Goal: Information Seeking & Learning: Learn about a topic

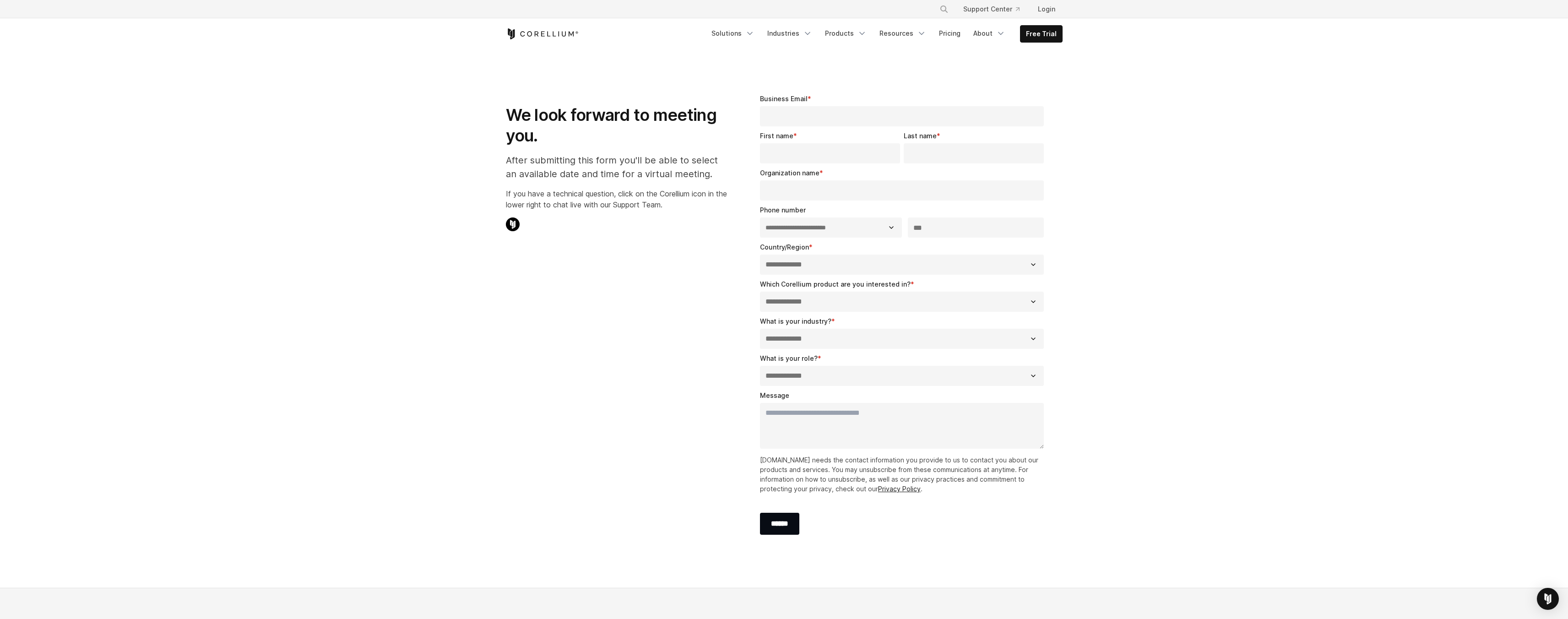
select select "**"
click at [894, 31] on link "Resources" at bounding box center [903, 33] width 57 height 17
click at [902, 150] on p "Training Classes" at bounding box center [893, 147] width 57 height 11
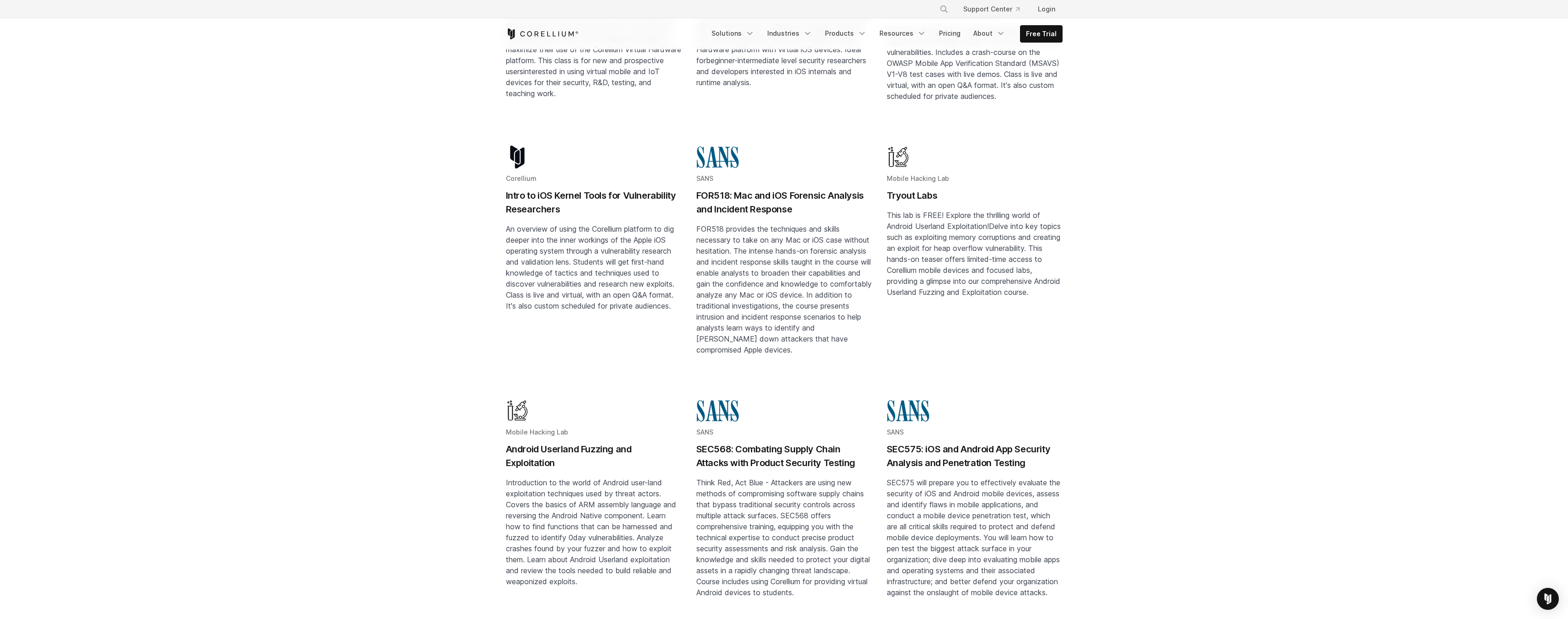
scroll to position [375, 0]
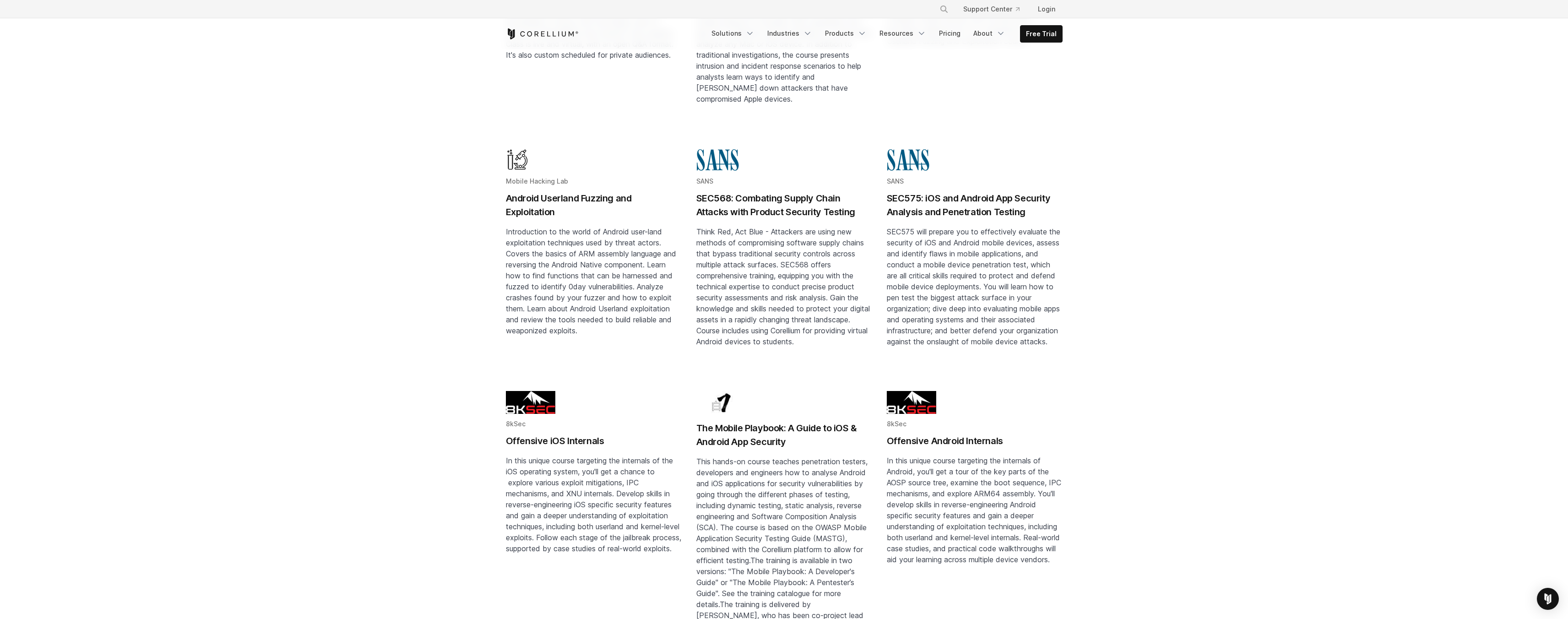
click at [1161, 206] on div "**********" at bounding box center [784, 294] width 1550 height 1265
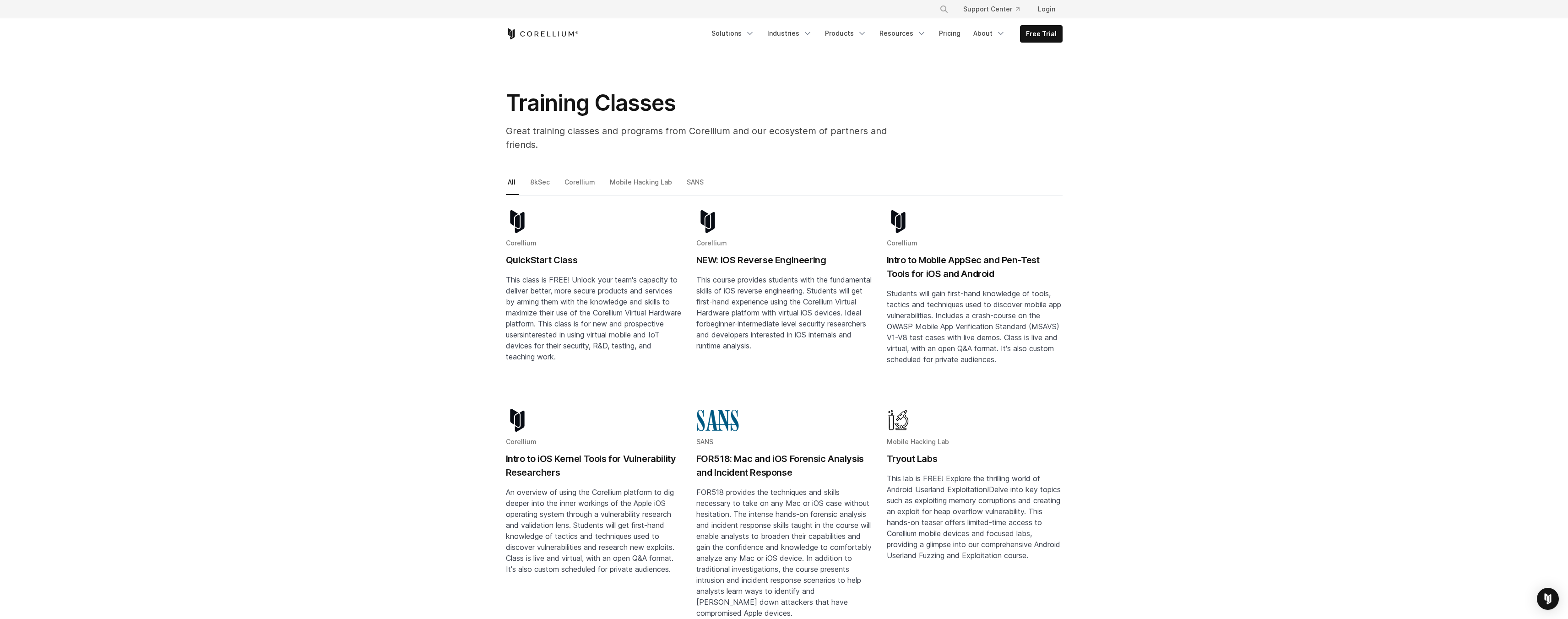
scroll to position [0, 0]
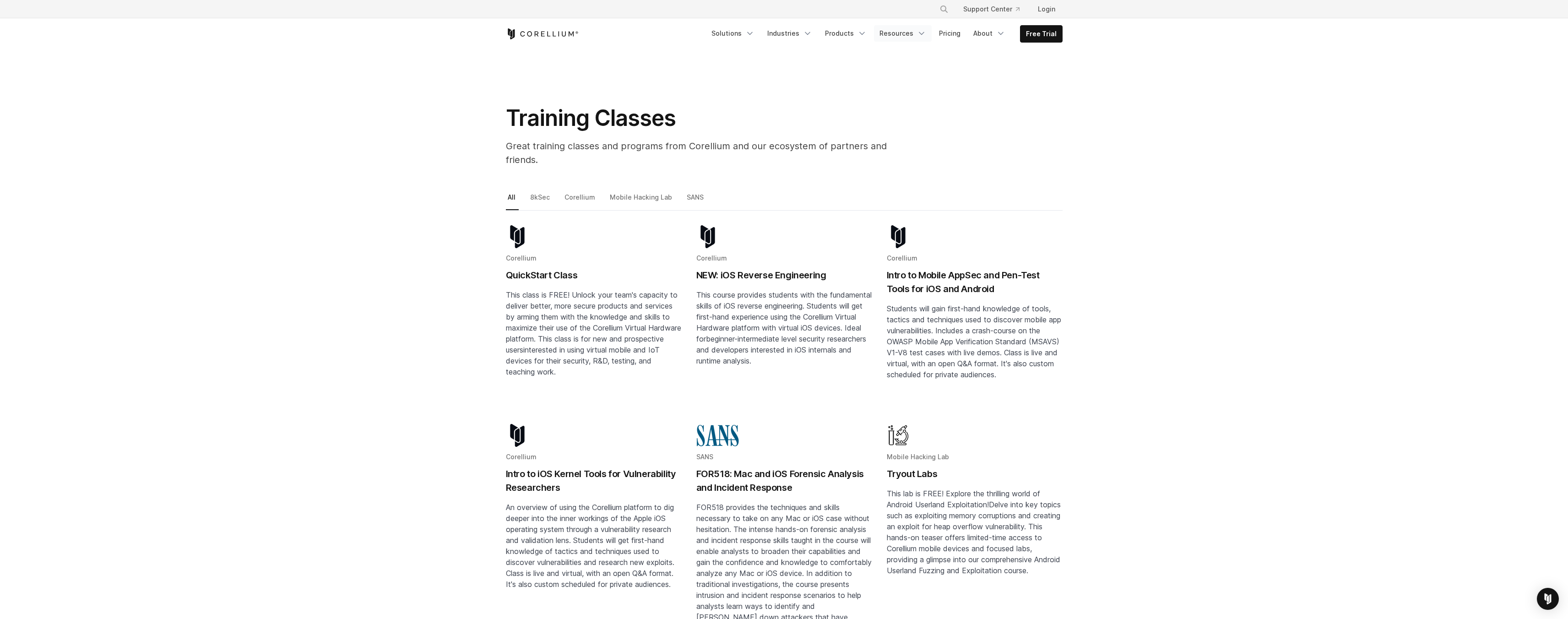
click at [907, 30] on link "Resources" at bounding box center [903, 33] width 57 height 17
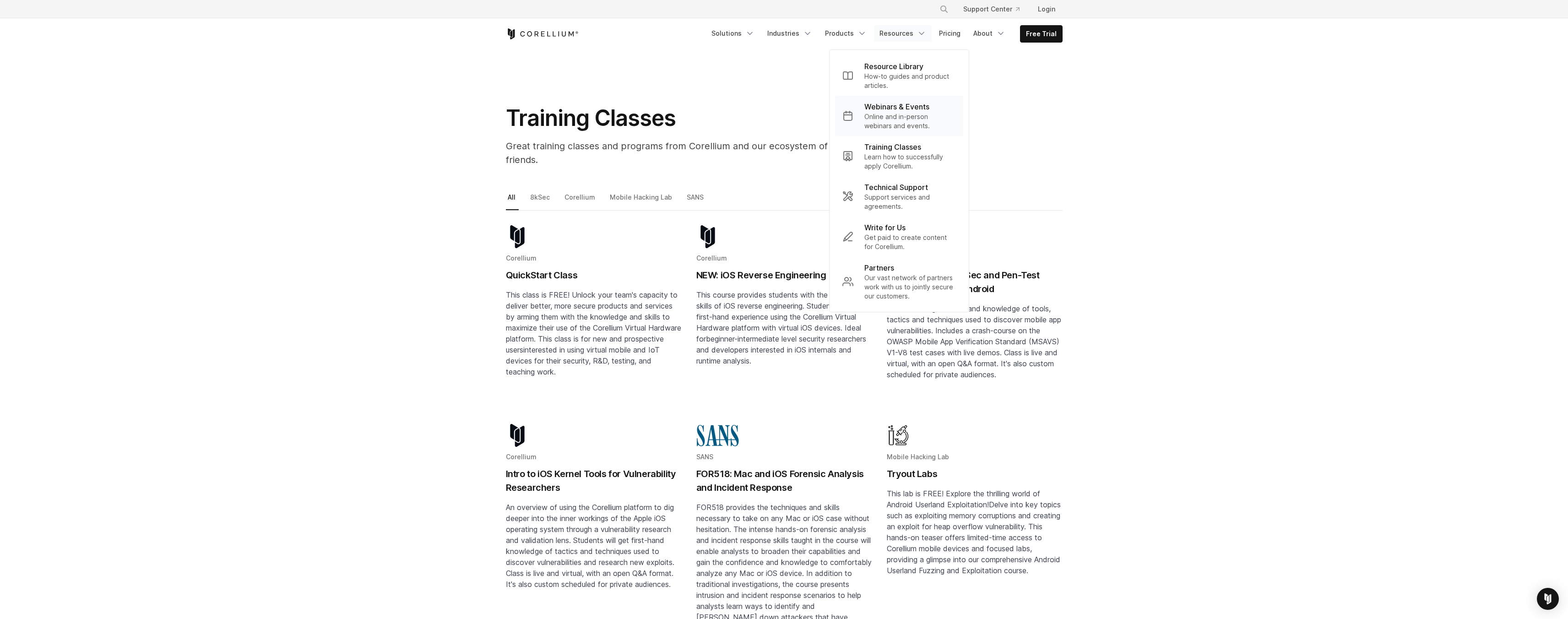
click at [911, 119] on p "Online and in-person webinars and events." at bounding box center [910, 121] width 92 height 18
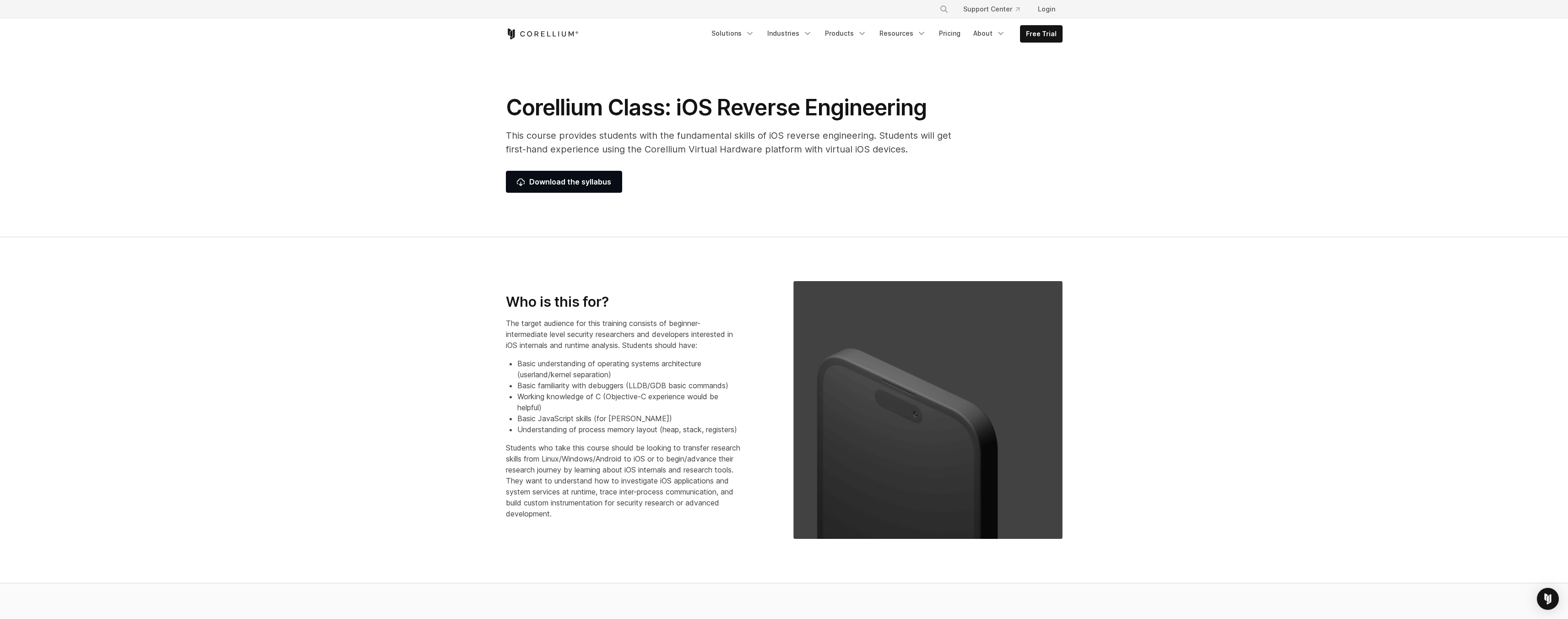
select select "**********"
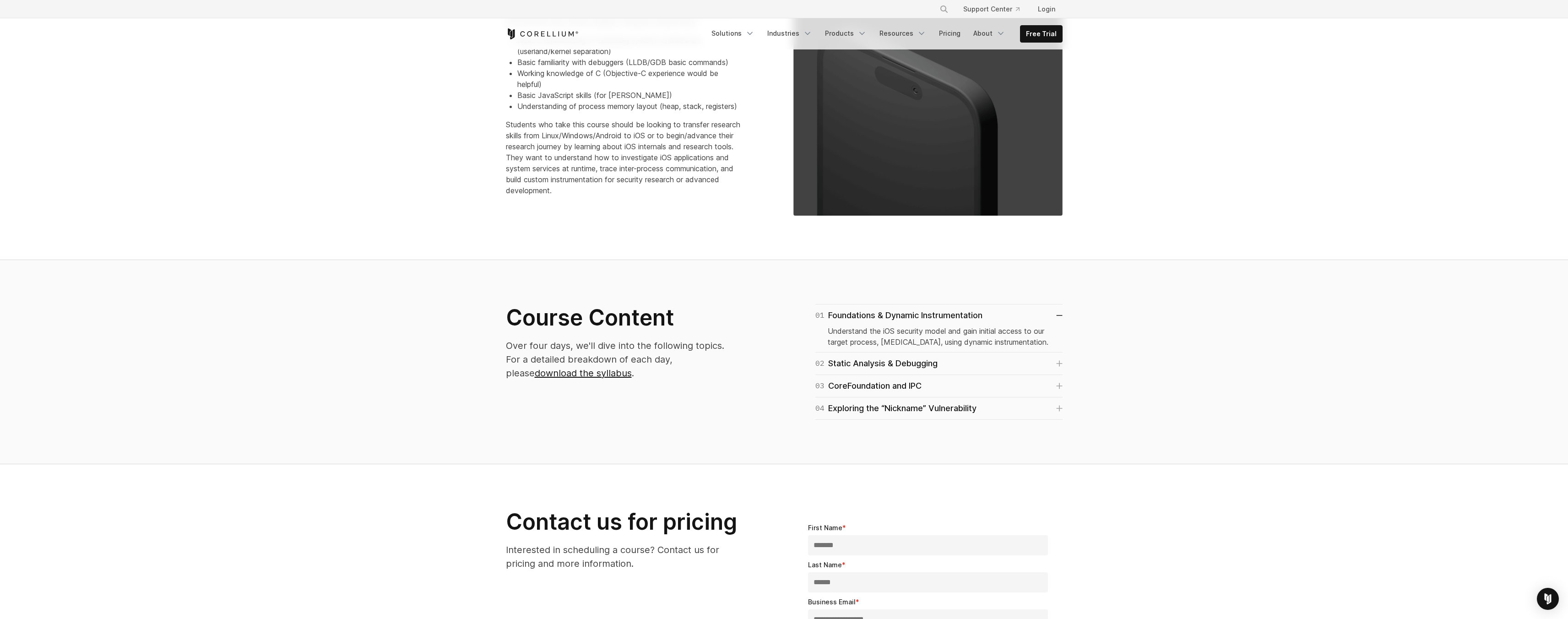
scroll to position [324, 0]
click at [963, 354] on div "02 Static Analysis & Debugging Learn to analyze compiled code, triage a crash l…" at bounding box center [939, 363] width 247 height 23
click at [929, 362] on div "02 Static Analysis & Debugging" at bounding box center [877, 363] width 122 height 13
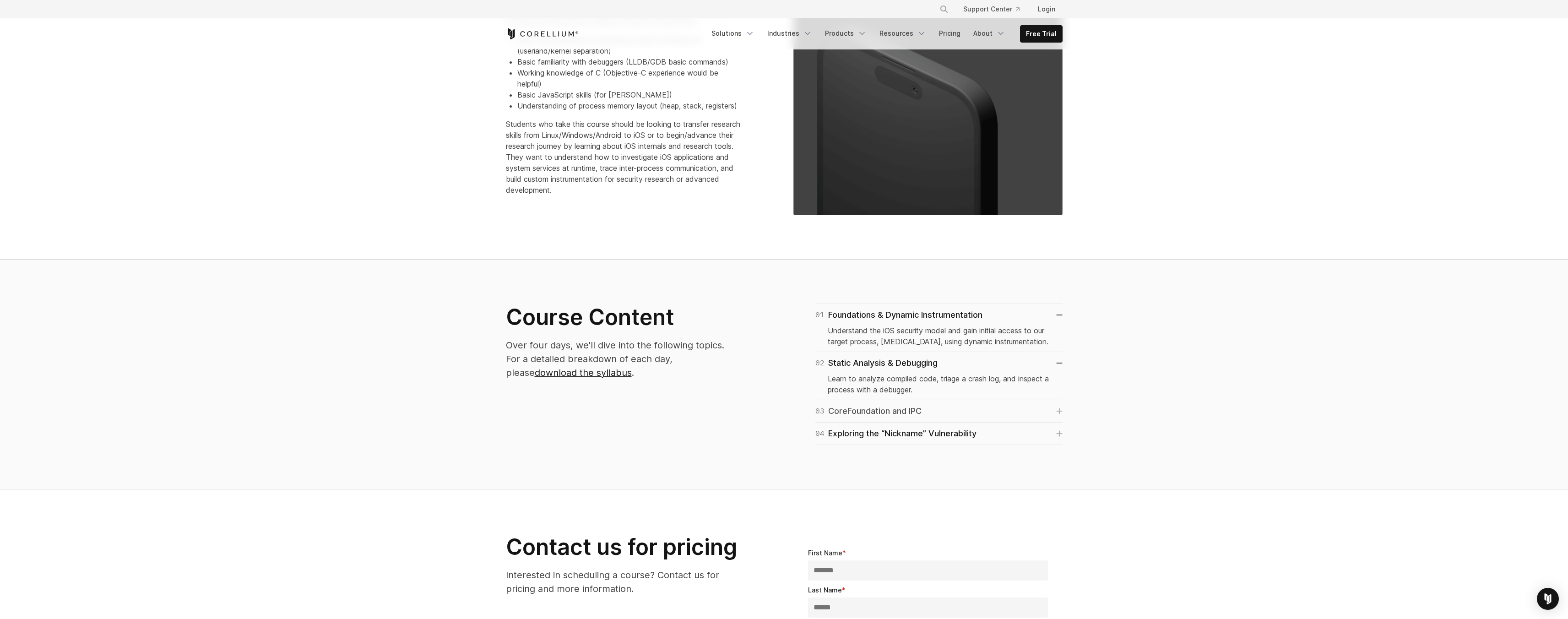
click at [980, 406] on link "03 CoreFoundation and IPC" at bounding box center [939, 411] width 247 height 13
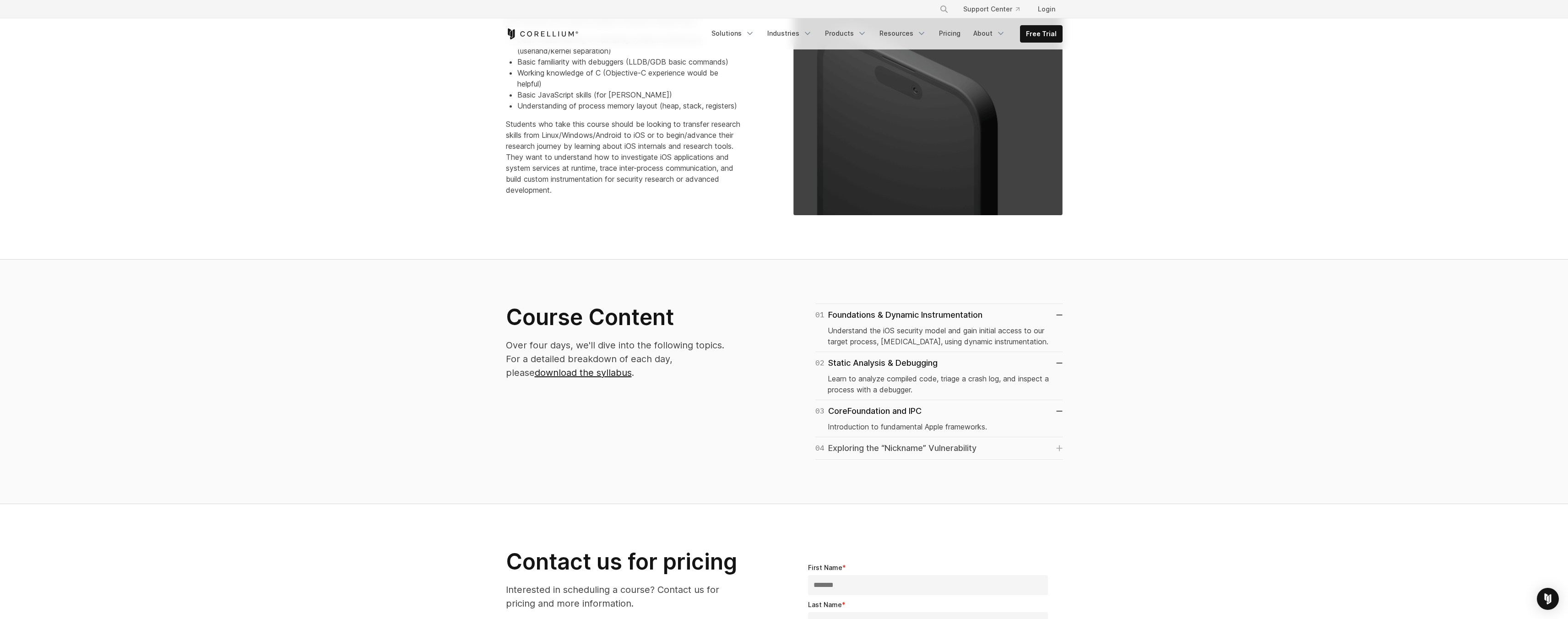
click at [1010, 447] on link "04 Exploring the “Nickname” Vulnerability" at bounding box center [939, 448] width 247 height 13
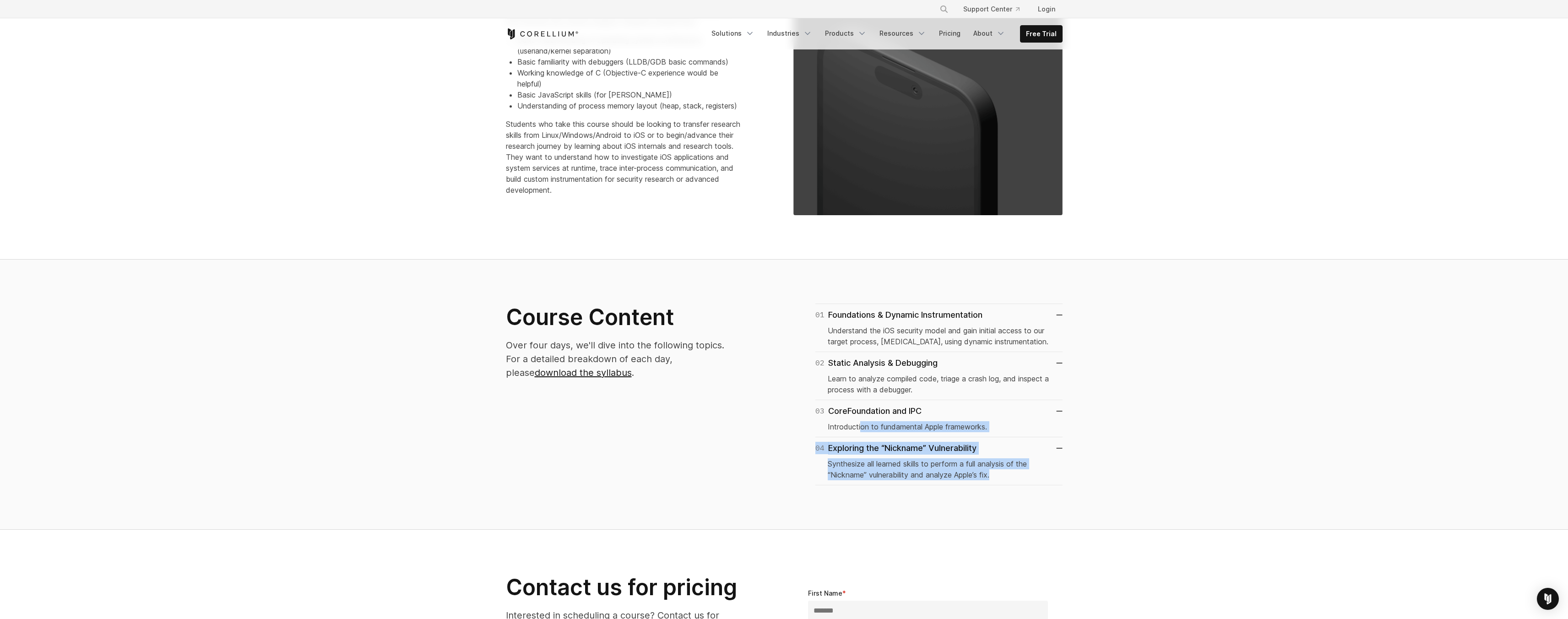
drag, startPoint x: 862, startPoint y: 429, endPoint x: 996, endPoint y: 473, distance: 141.0
click at [996, 473] on div "01 Foundations & Dynamic Instrumentation Understand the iOS security model and …" at bounding box center [928, 394] width 269 height 182
click at [967, 473] on p "Synthesize all learned skills to perform a full analysis of the “Nickname” vuln…" at bounding box center [939, 470] width 223 height 22
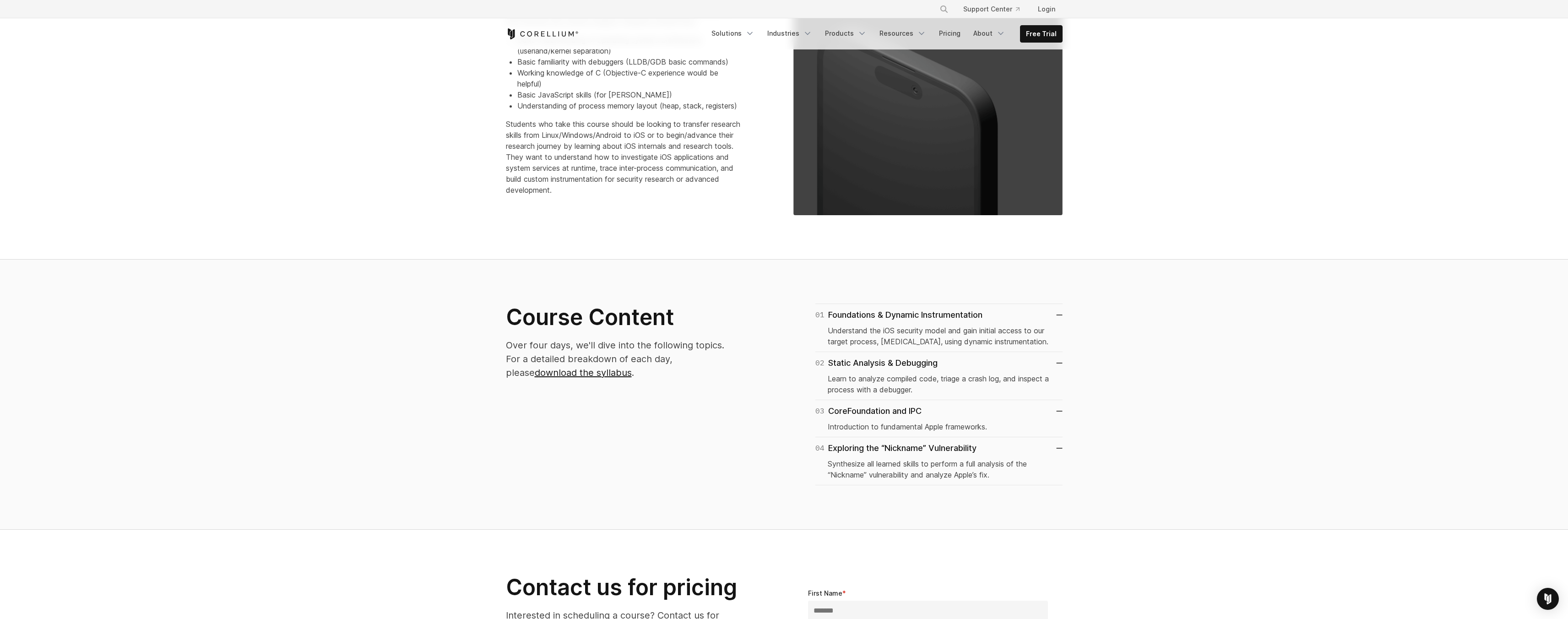
click at [892, 387] on p "Learn to analyze compiled code, triage a crash log, and inspect a process with …" at bounding box center [939, 384] width 223 height 22
click at [904, 385] on p "Learn to analyze compiled code, triage a crash log, and inspect a process with …" at bounding box center [939, 384] width 223 height 22
click at [892, 331] on p "Understand the iOS security model and gain initial access to our target process…" at bounding box center [939, 336] width 223 height 22
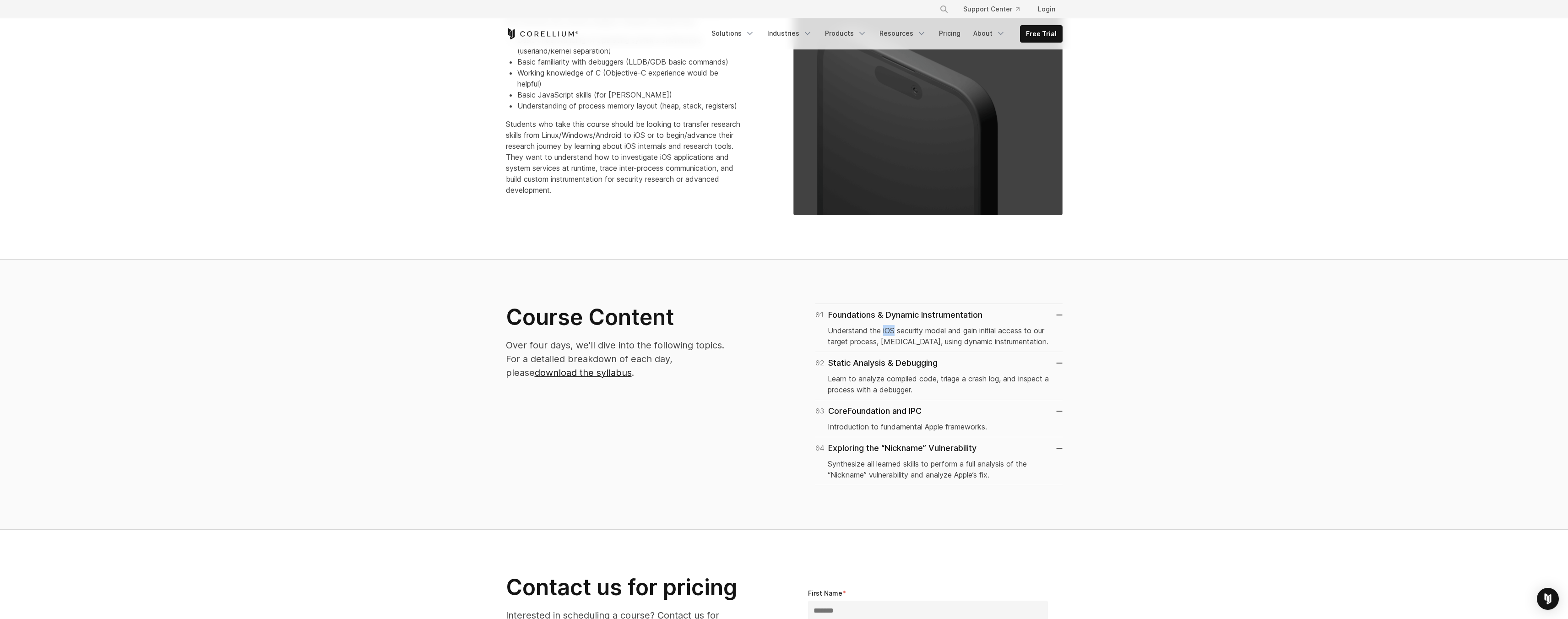
click at [892, 331] on p "Understand the iOS security model and gain initial access to our target process…" at bounding box center [939, 336] width 223 height 22
click at [631, 368] on link "download the syllabus" at bounding box center [583, 373] width 97 height 11
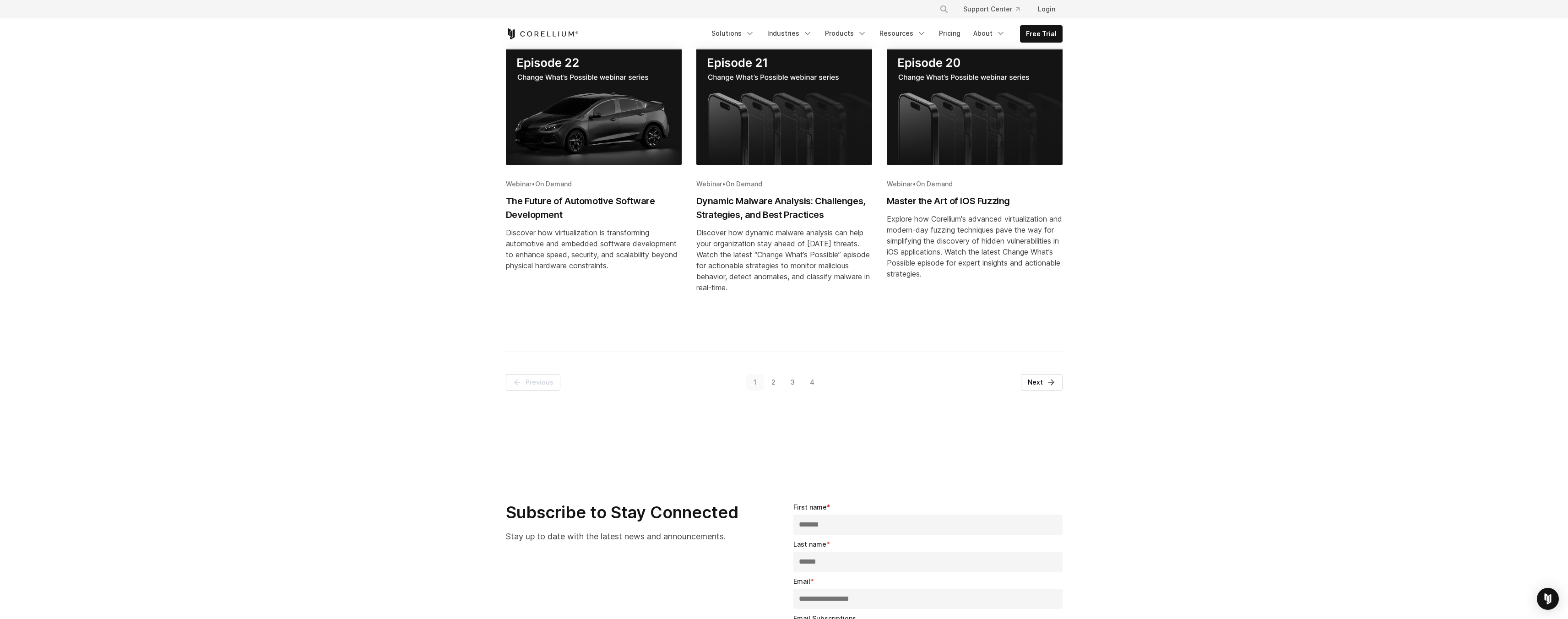
scroll to position [475, 0]
click at [1050, 379] on icon "Pagination" at bounding box center [1051, 382] width 9 height 9
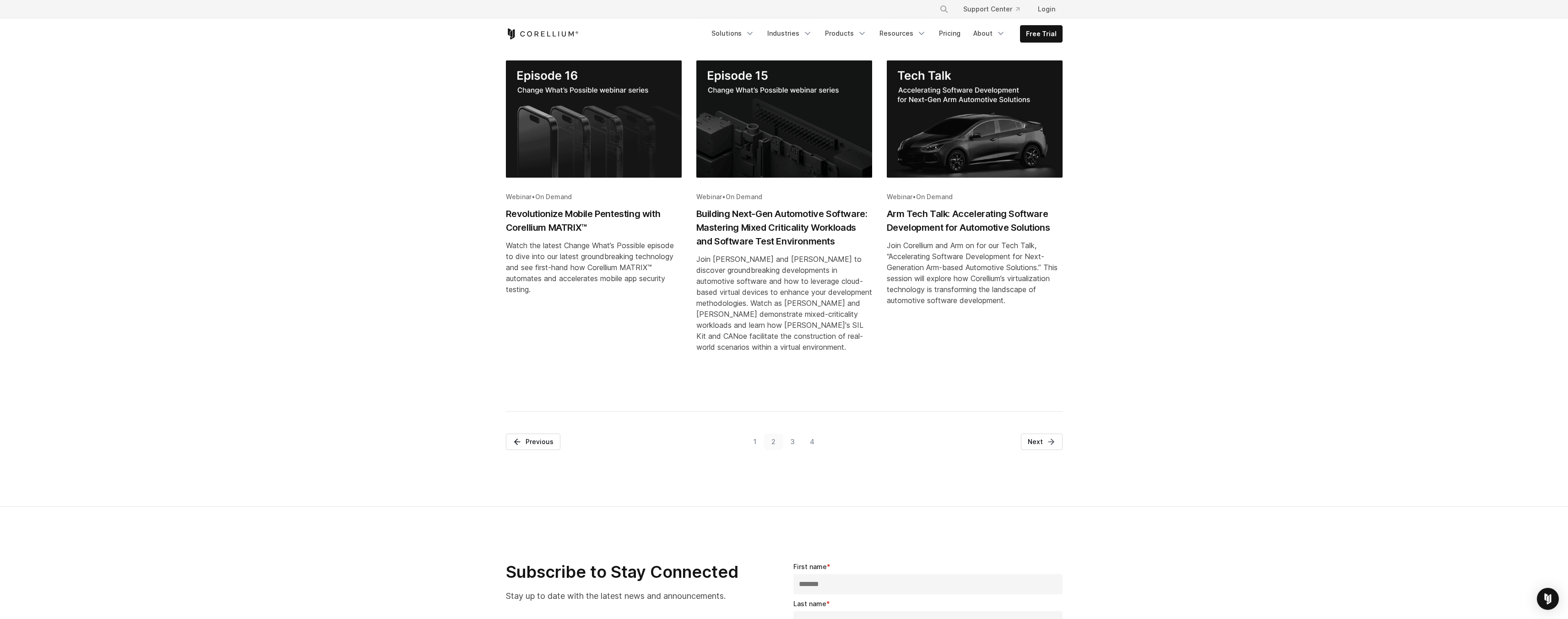
scroll to position [464, 0]
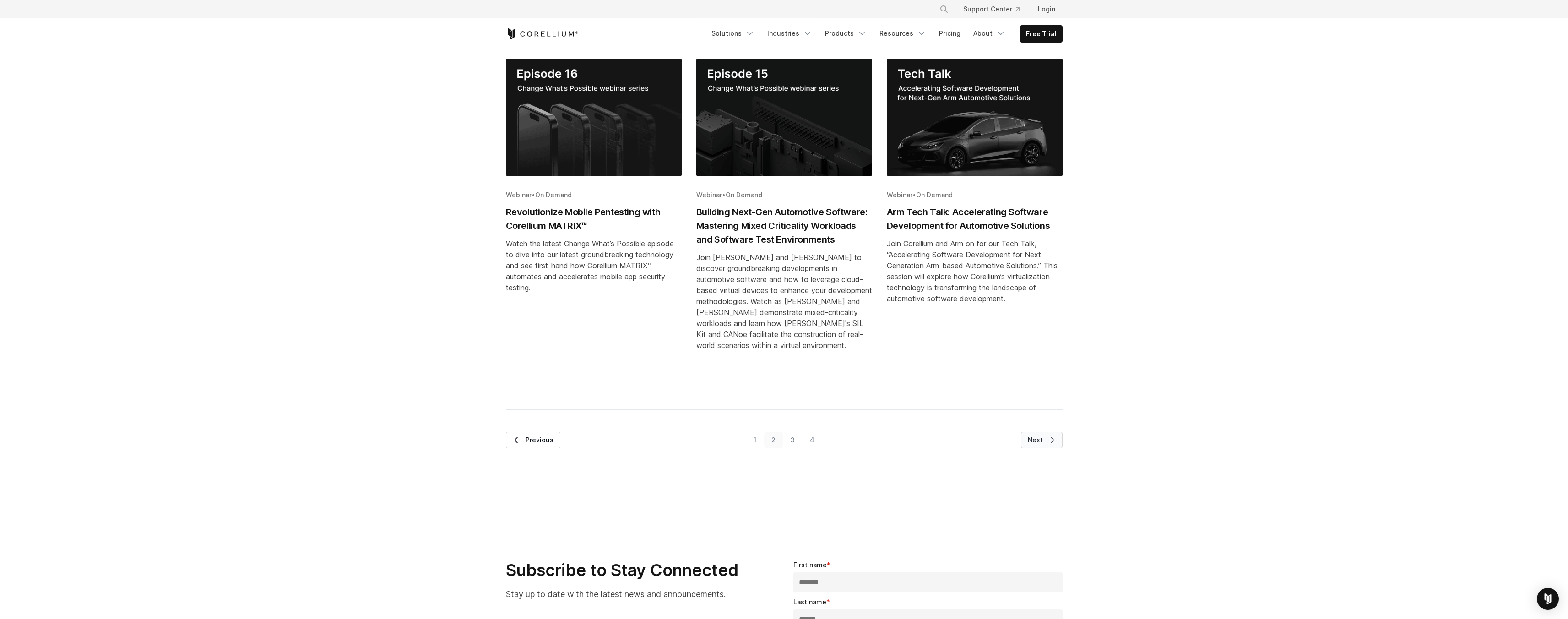
click at [1051, 440] on line "Pagination" at bounding box center [1051, 440] width 6 height 0
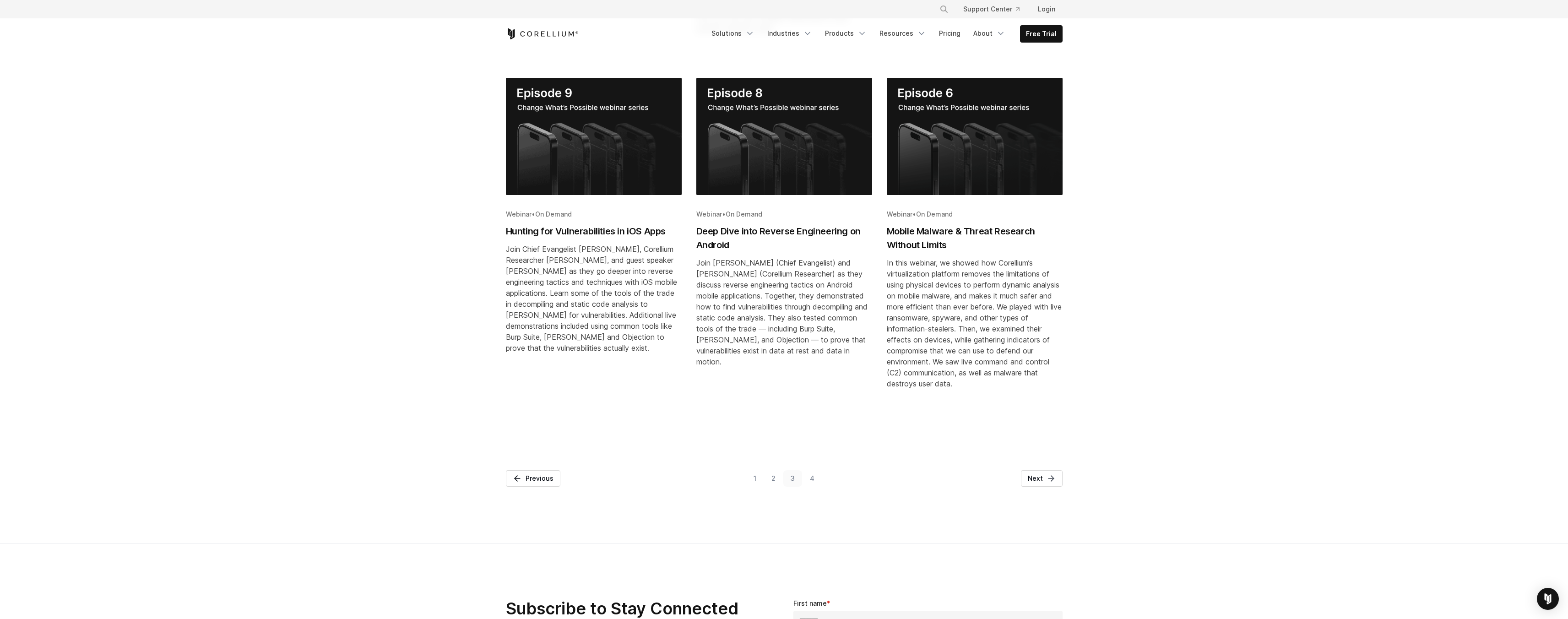
scroll to position [583, 0]
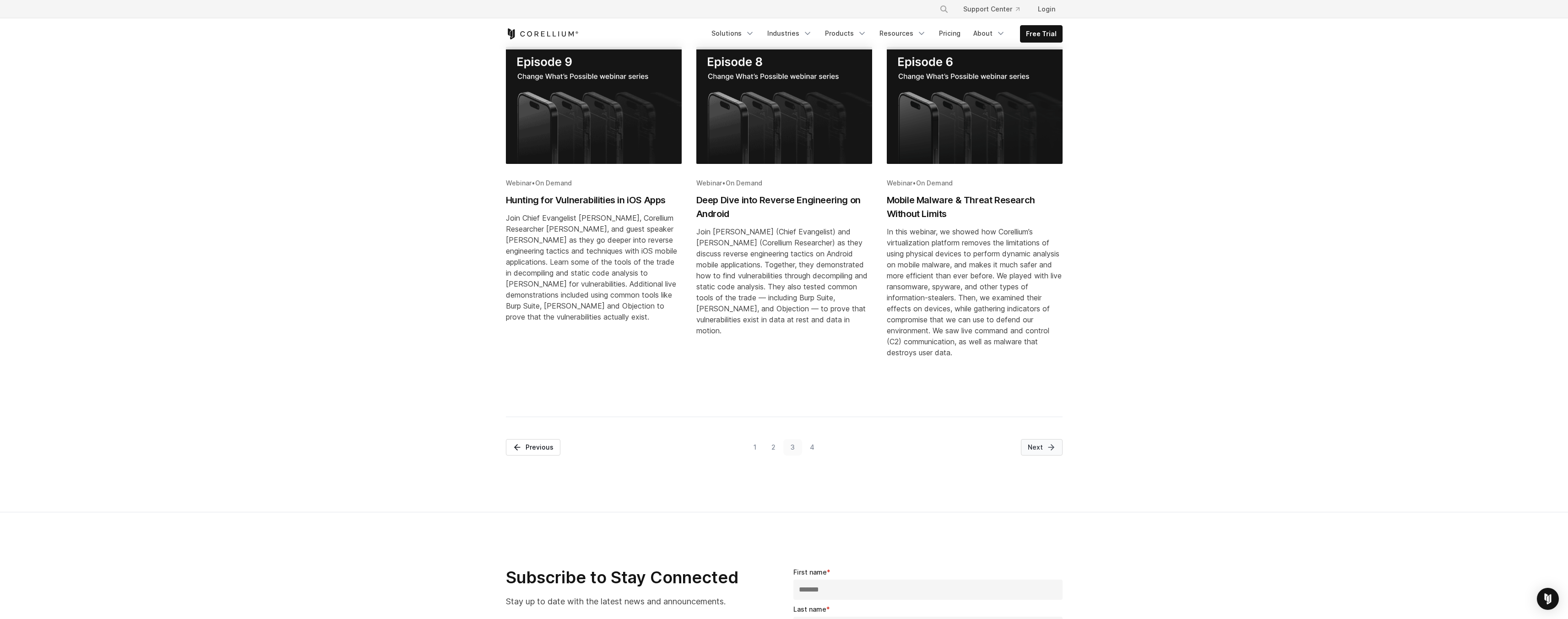
click at [1051, 446] on icon "Pagination" at bounding box center [1051, 447] width 9 height 9
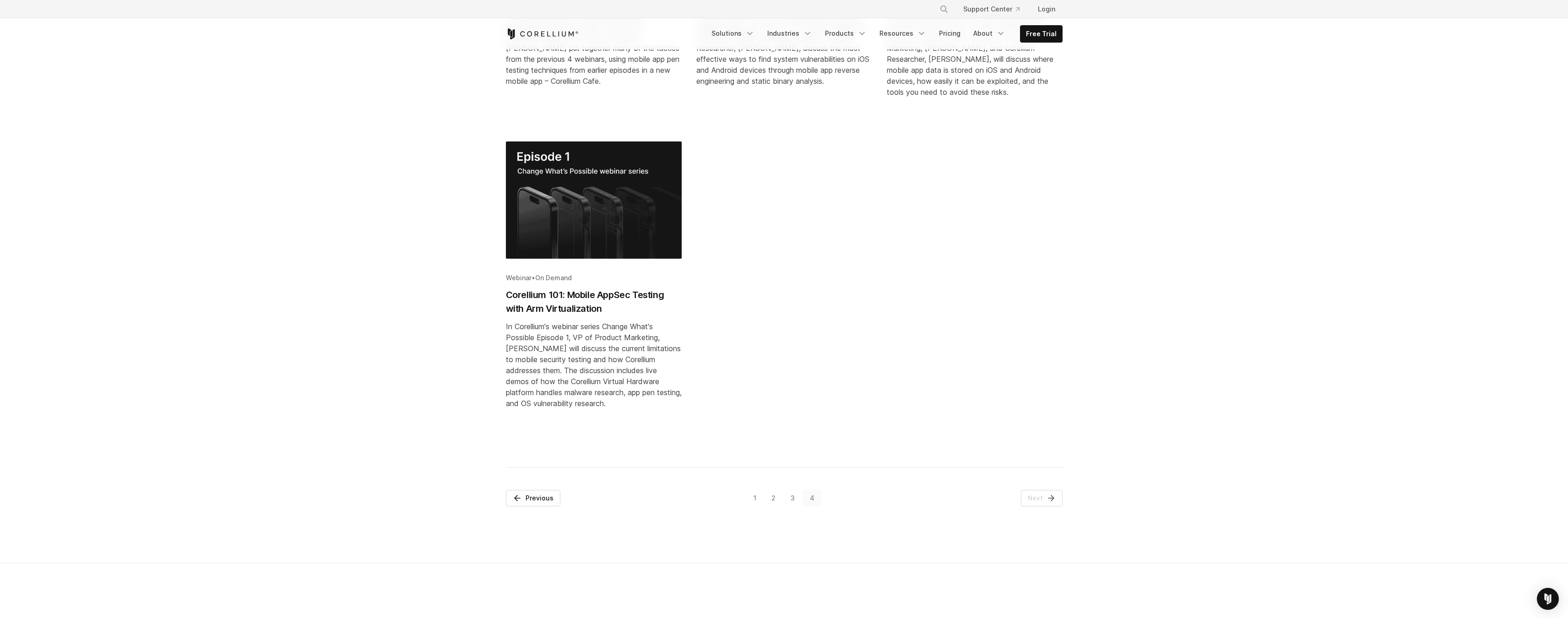
scroll to position [409, 0]
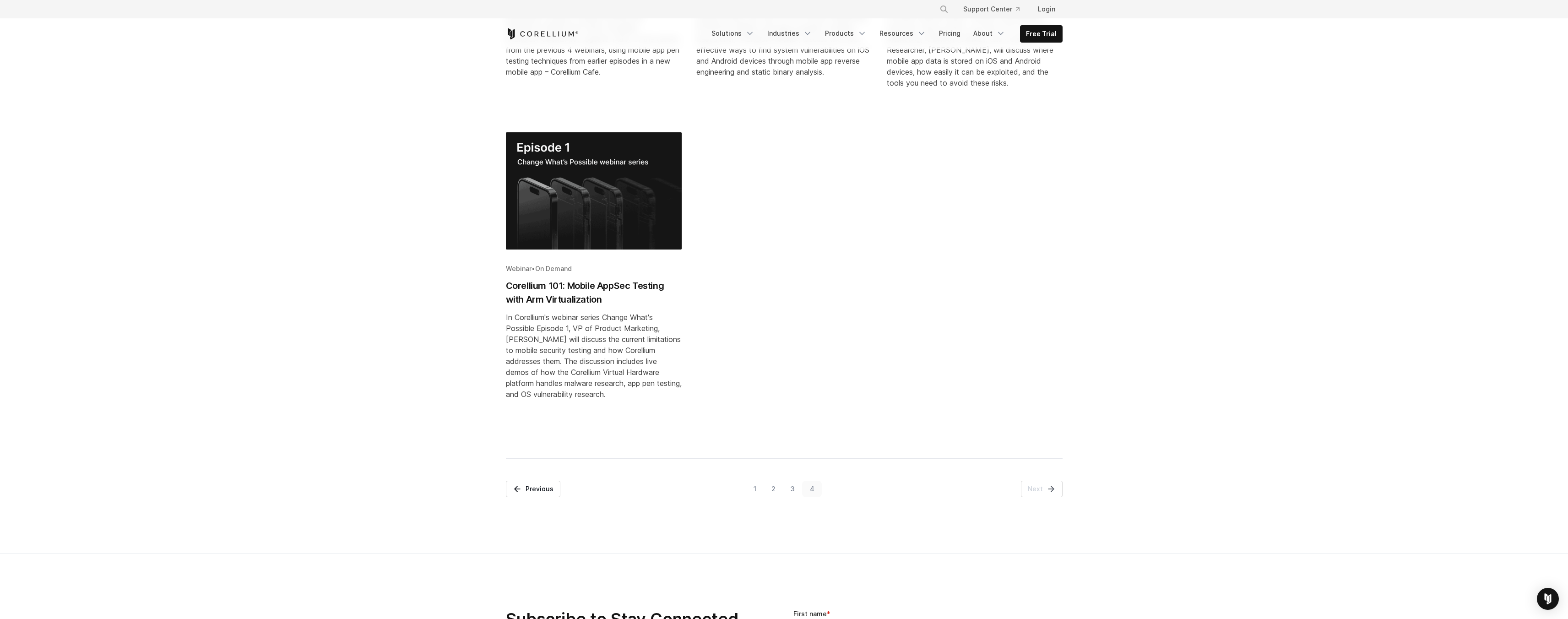
click at [789, 492] on link "3" at bounding box center [792, 489] width 19 height 17
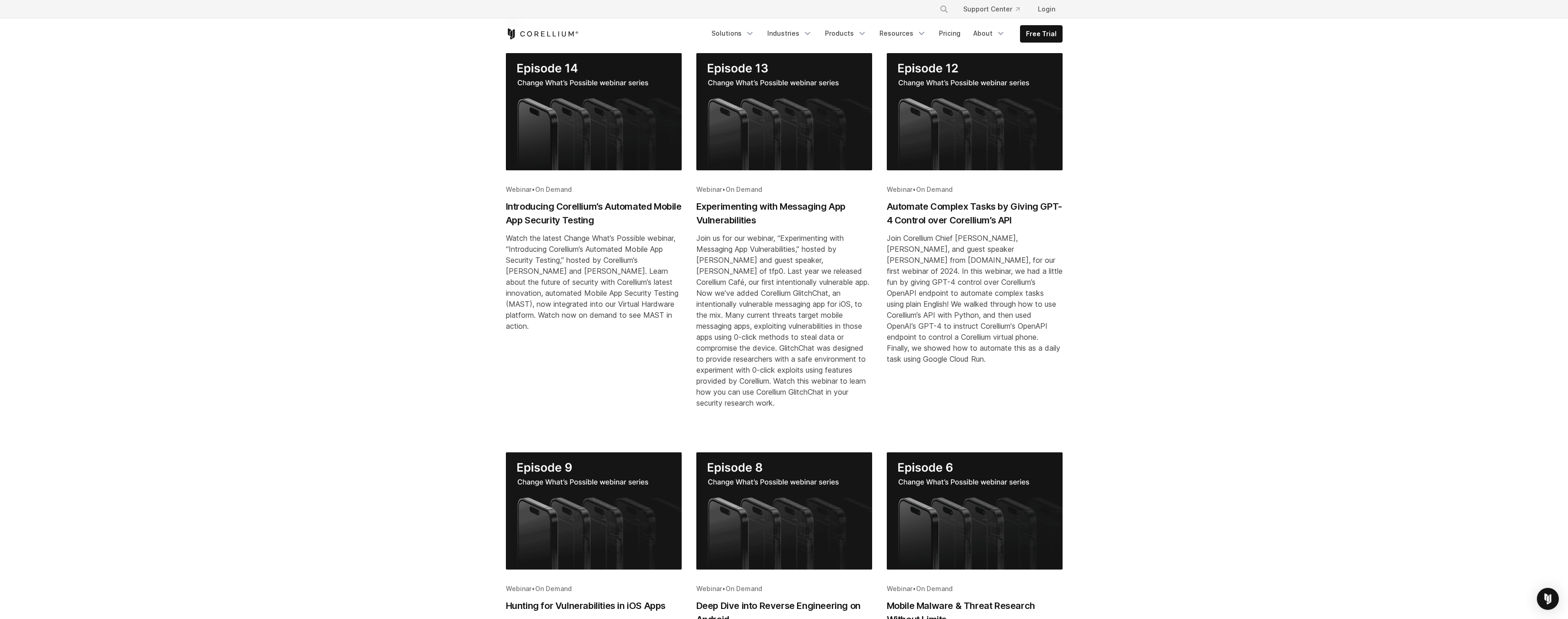
scroll to position [178, 0]
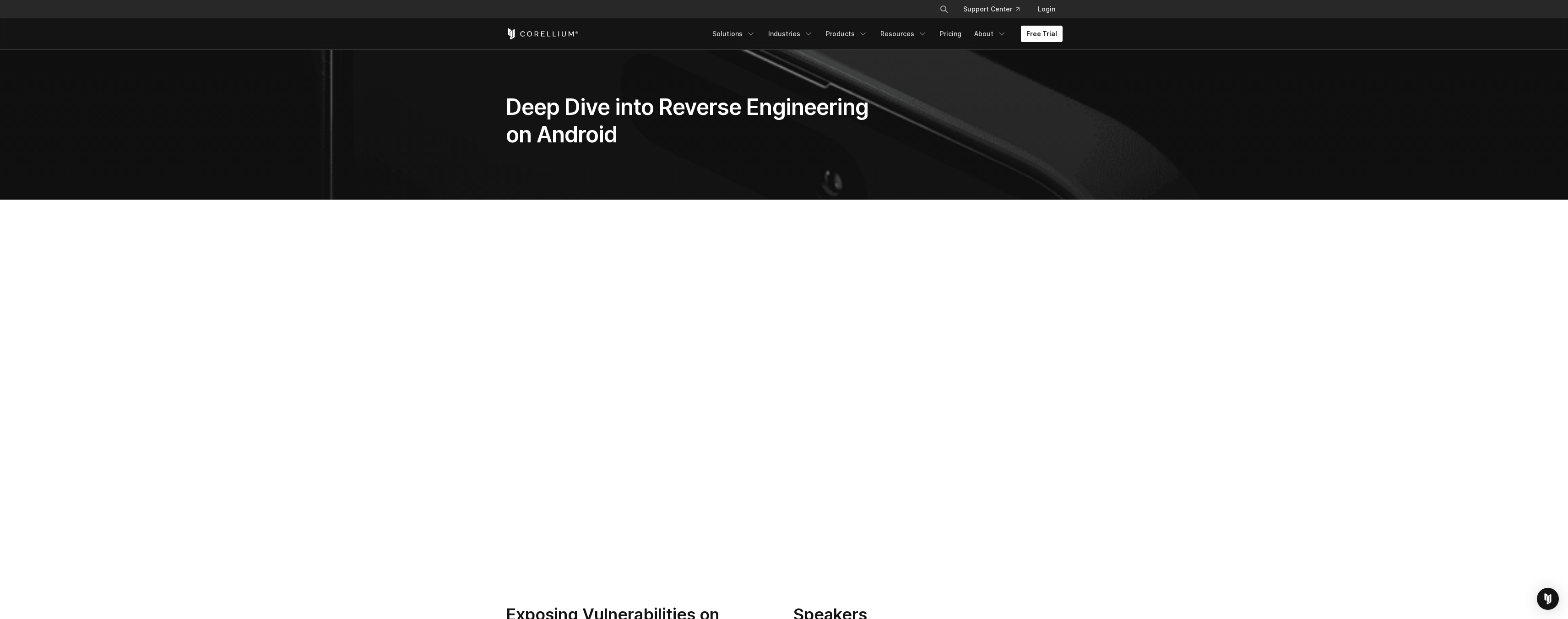
click at [1150, 475] on section at bounding box center [784, 395] width 1568 height 390
click at [696, 566] on div at bounding box center [784, 398] width 575 height 339
click at [1179, 490] on section at bounding box center [784, 395] width 1568 height 390
click at [1124, 476] on section at bounding box center [784, 395] width 1568 height 390
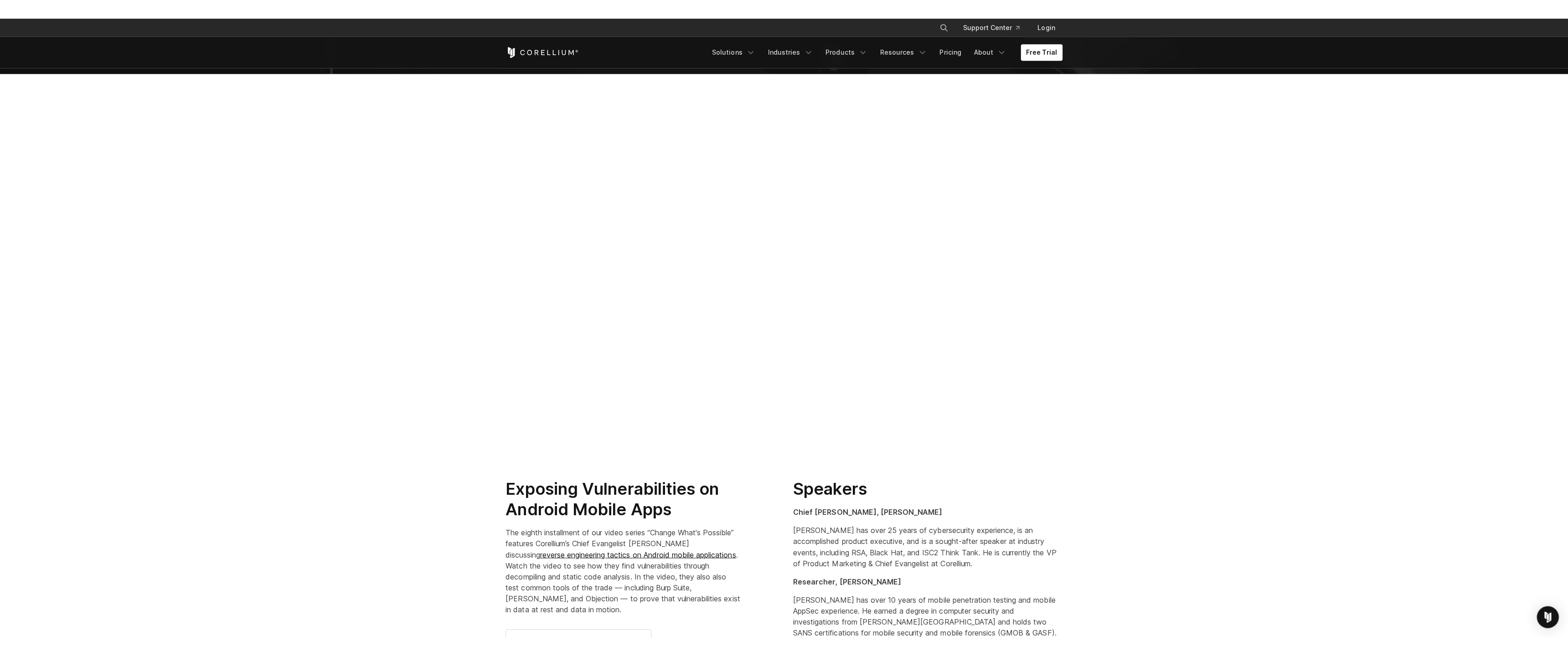
scroll to position [146, 0]
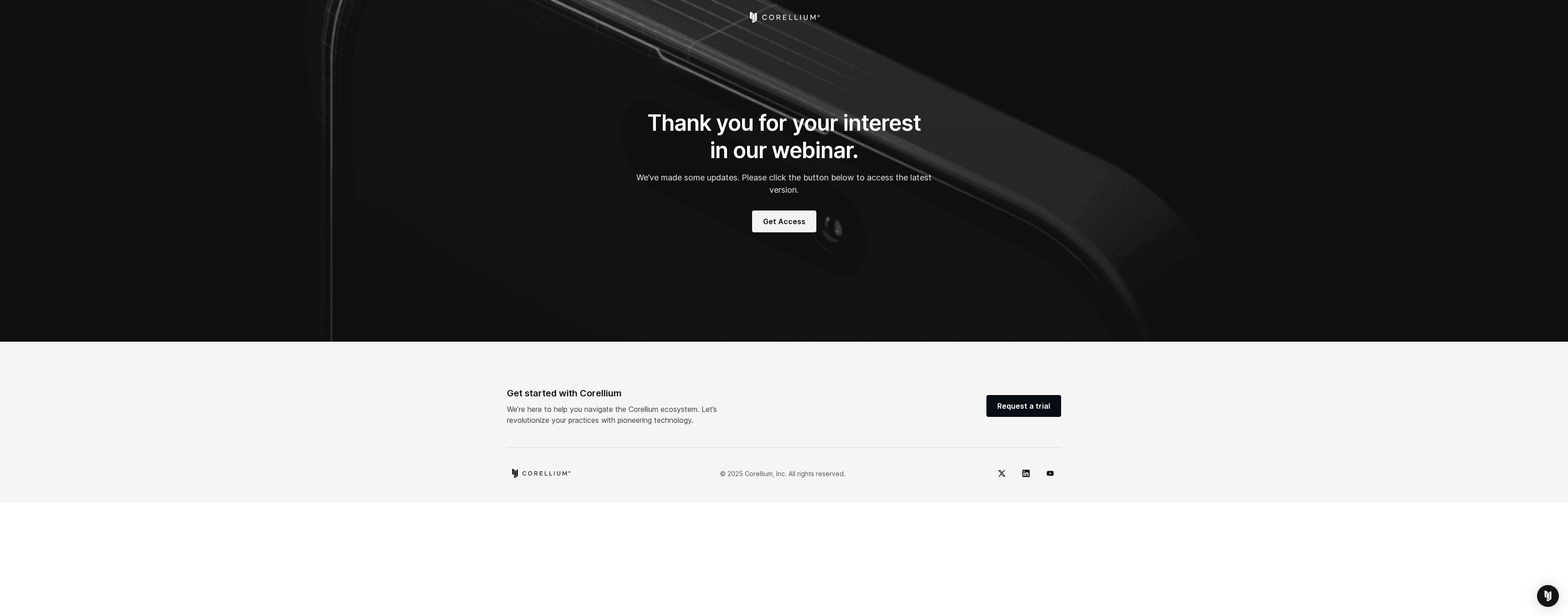
click at [796, 222] on span "Get Access" at bounding box center [785, 222] width 43 height 11
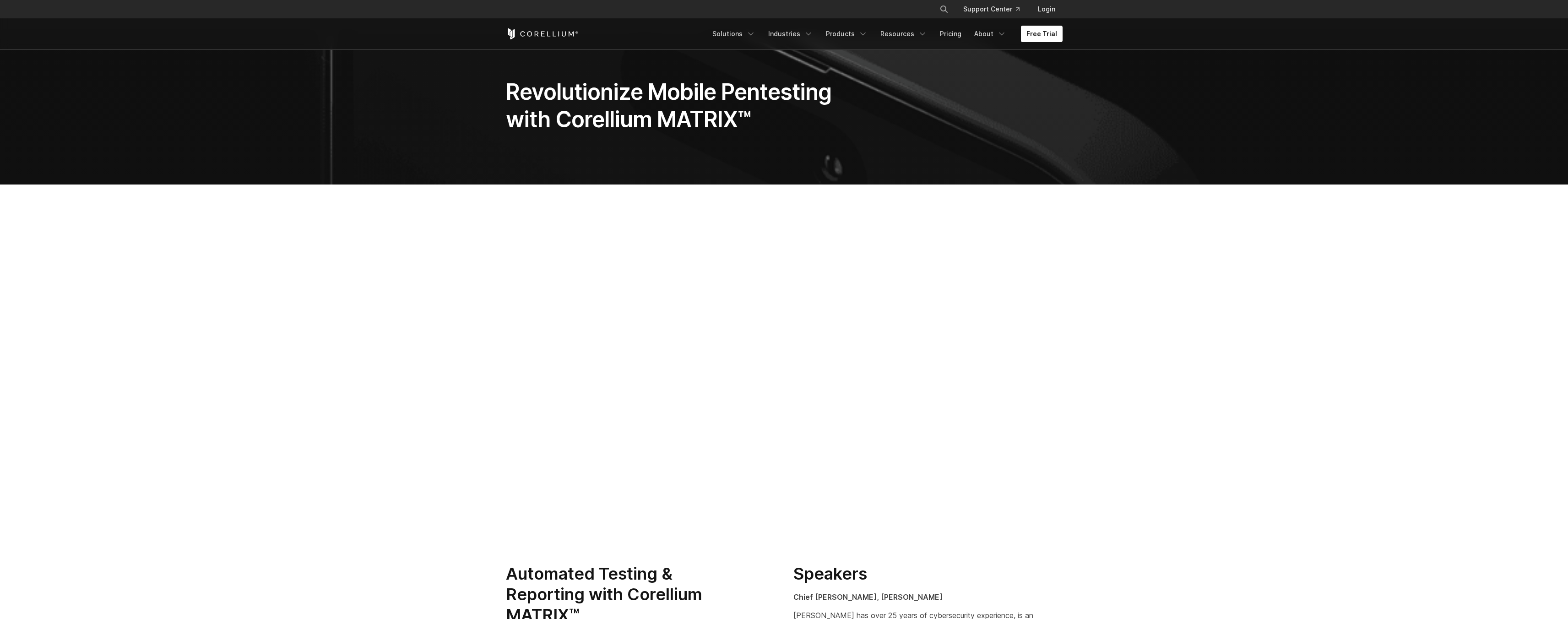
scroll to position [16, 0]
